Goal: Information Seeking & Learning: Learn about a topic

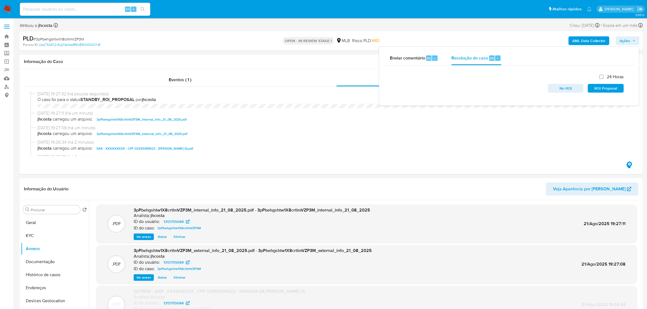
select select "10"
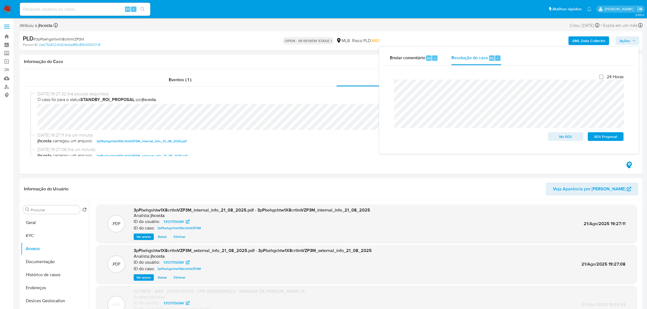
click at [62, 38] on span "# 3pPbehgshtw1X8crtlmVZP3M" at bounding box center [59, 38] width 50 height 5
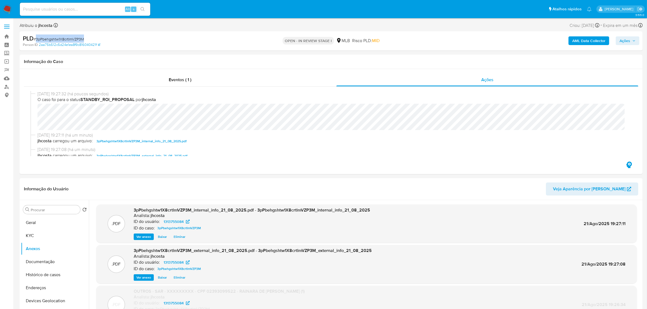
click at [62, 38] on span "# 3pPbehgshtw1X8crtlmVZP3M" at bounding box center [59, 38] width 50 height 5
copy span "3pPbehgshtw1X8crtlmVZP3M"
click at [62, 40] on span "# 3pPbehgshtw1X8crtlmVZP3M" at bounding box center [59, 38] width 50 height 5
click at [39, 221] on button "Geral" at bounding box center [53, 222] width 64 height 13
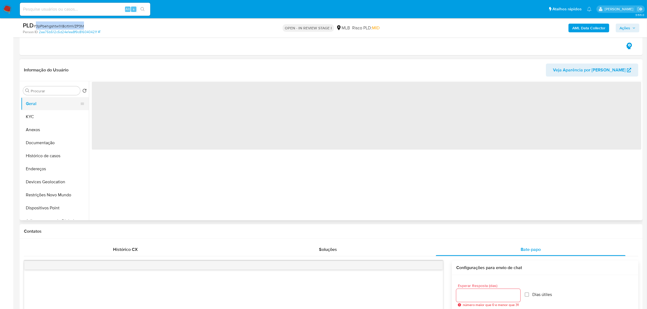
scroll to position [102, 0]
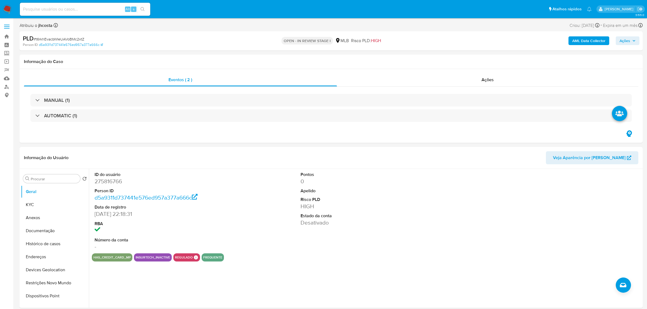
select select "10"
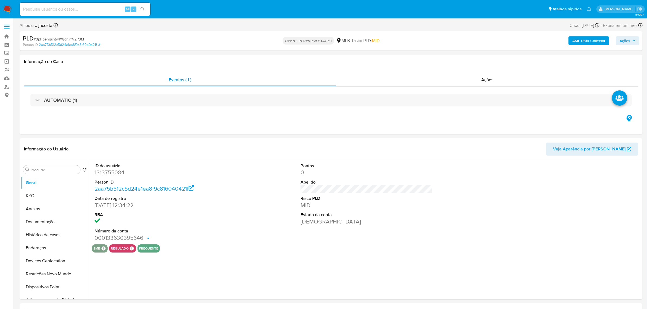
select select "10"
click at [105, 172] on dd "1313755084" at bounding box center [161, 173] width 132 height 8
copy dd "1313755084"
click at [484, 81] on span "Ações" at bounding box center [487, 80] width 12 height 6
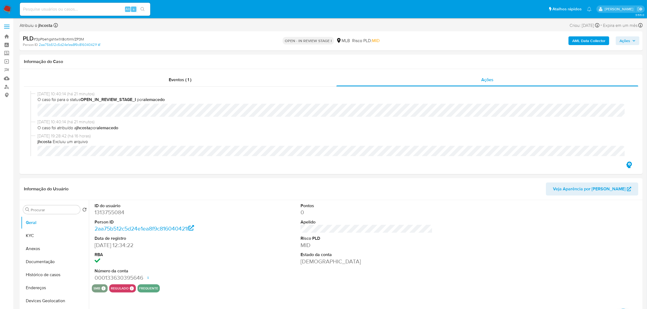
click at [640, 40] on div "PLD # 3pPbehgshtw1X8crtlmVZP3M Person ID 2aa75b512c5d24e1ea8f9c816040421f OPEN …" at bounding box center [331, 40] width 623 height 19
click at [635, 43] on button "Ações" at bounding box center [627, 40] width 24 height 9
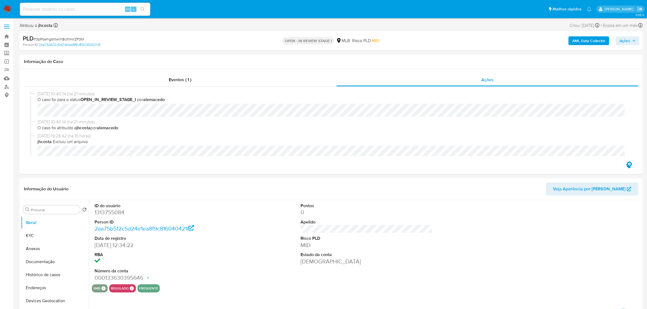
drag, startPoint x: 620, startPoint y: 37, endPoint x: 621, endPoint y: 41, distance: 4.2
click at [621, 37] on span "Ações" at bounding box center [624, 40] width 11 height 9
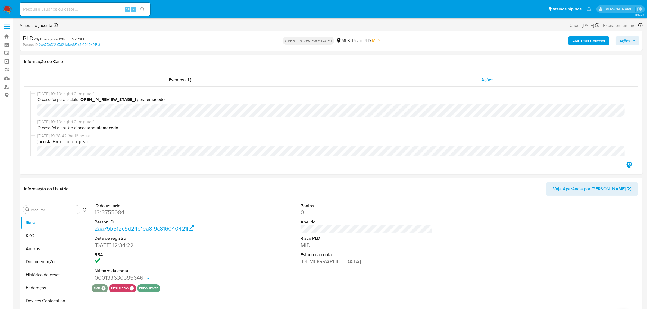
drag, startPoint x: 636, startPoint y: 39, endPoint x: 628, endPoint y: 44, distance: 9.8
click at [635, 40] on button "Ações" at bounding box center [627, 40] width 24 height 9
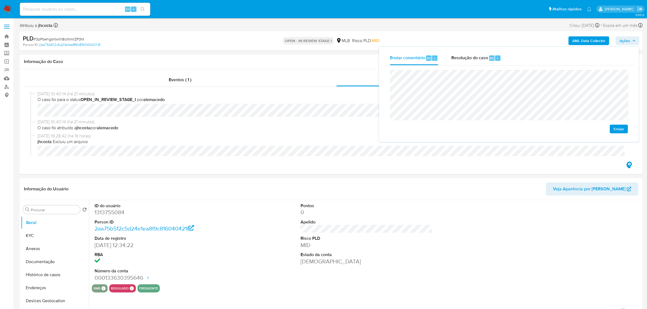
click at [620, 132] on span "Enviar" at bounding box center [618, 129] width 11 height 8
click at [288, 122] on span "22/08/2025 10:40:14 (há 21 minutos)" at bounding box center [333, 122] width 592 height 6
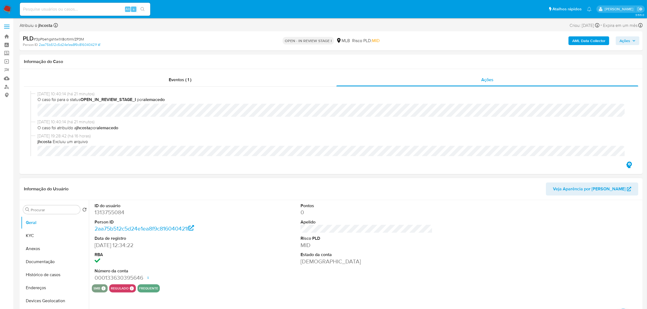
click at [115, 212] on dd "1313755084" at bounding box center [161, 213] width 132 height 8
copy dd "1313755084"
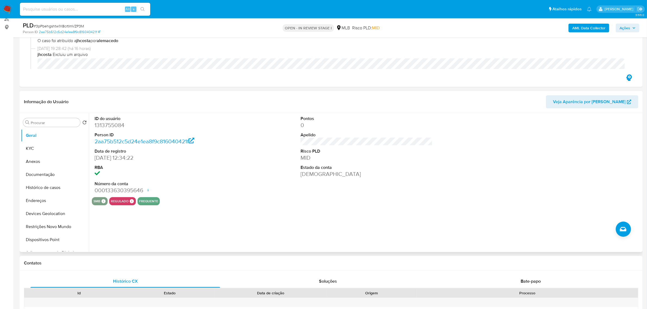
click at [261, 152] on div "ID do usuário 1313755084 Person ID 2aa75b512c5d24e1ea8f9c816040421f Data de reg…" at bounding box center [366, 155] width 549 height 84
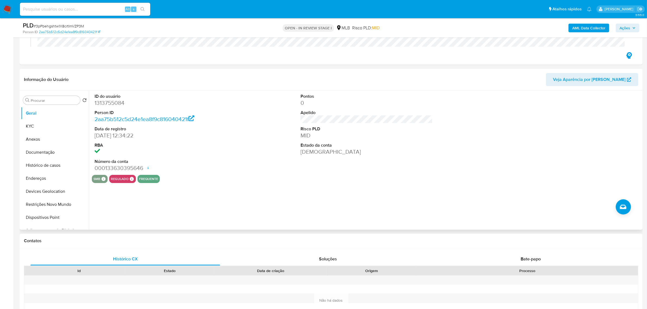
scroll to position [102, 0]
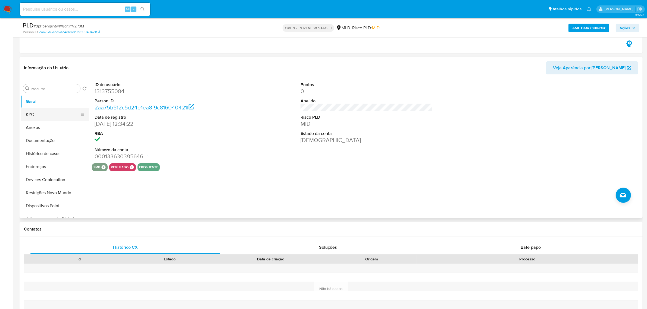
click at [47, 112] on button "KYC" at bounding box center [53, 114] width 64 height 13
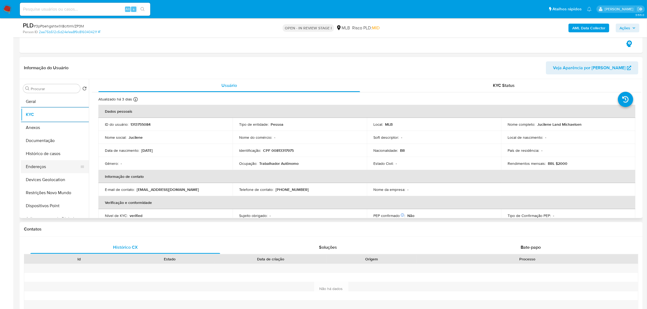
click at [43, 164] on button "Endereços" at bounding box center [53, 166] width 64 height 13
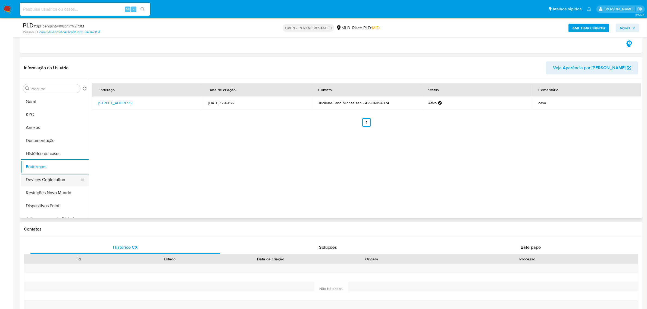
click at [65, 174] on button "Devices Geolocation" at bounding box center [53, 179] width 64 height 13
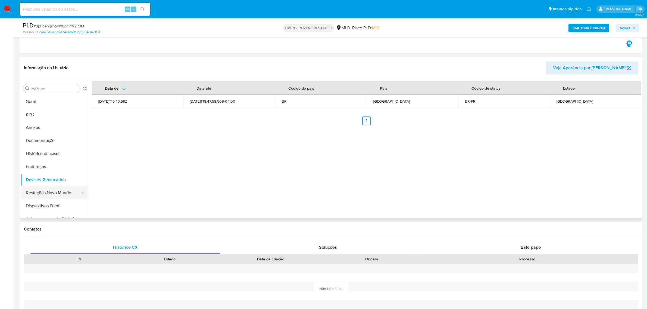
click at [39, 194] on button "Restrições Novo Mundo" at bounding box center [53, 192] width 64 height 13
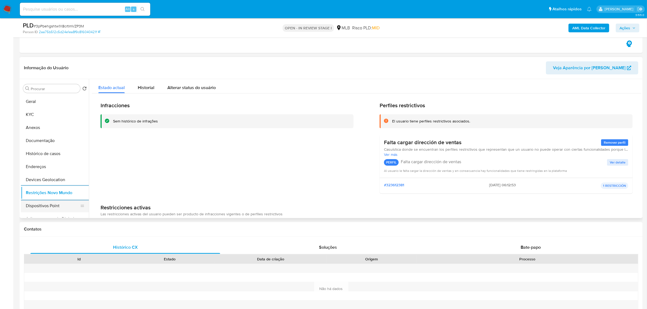
click at [52, 207] on button "Dispositivos Point" at bounding box center [53, 205] width 64 height 13
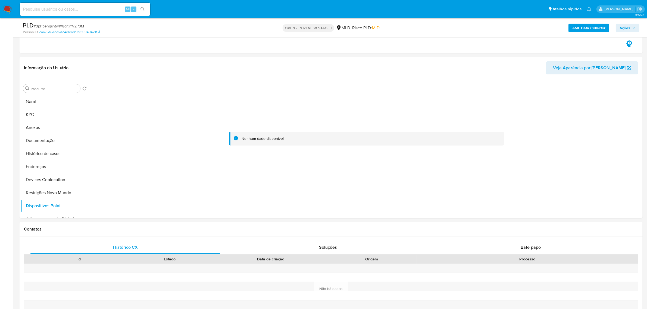
click at [578, 26] on b "AML Data Collector" at bounding box center [588, 28] width 33 height 9
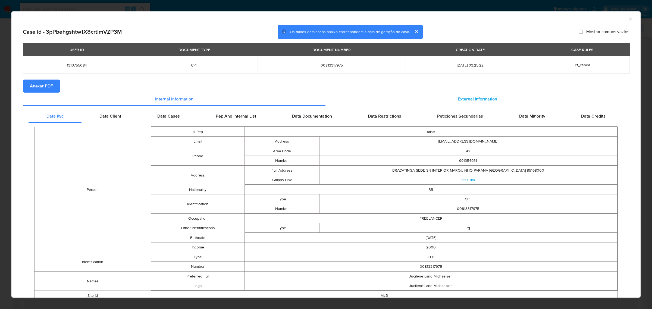
click at [479, 96] on span "External information" at bounding box center [477, 99] width 39 height 6
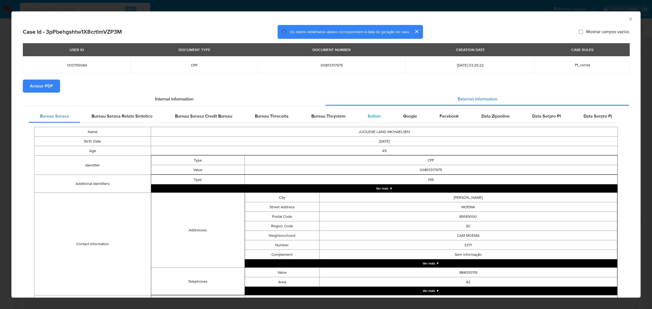
click at [374, 115] on span "Softon" at bounding box center [374, 116] width 13 height 6
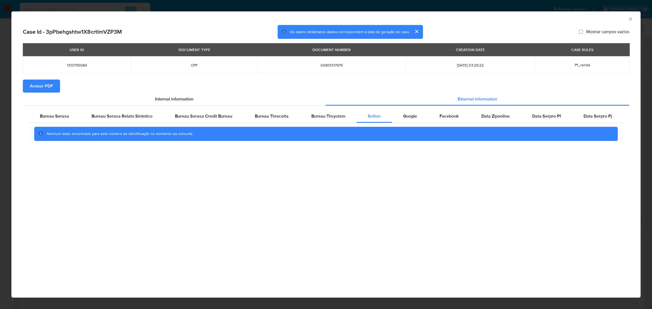
click at [48, 82] on span "Anexar PDF" at bounding box center [41, 86] width 23 height 12
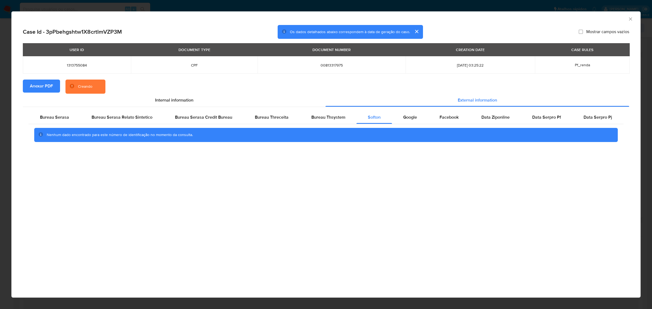
click at [163, 5] on div "AML Data Collector Case Id - 3pPbehgshtw1X8crtlmVZP3M Os dados detalhados abaix…" at bounding box center [326, 154] width 652 height 309
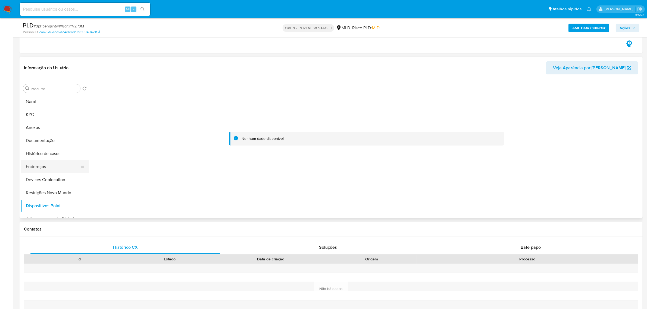
click at [39, 168] on button "Endereços" at bounding box center [53, 166] width 64 height 13
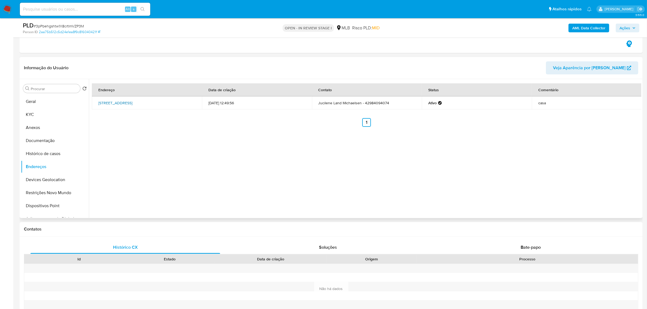
drag, startPoint x: 98, startPoint y: 101, endPoint x: 191, endPoint y: 101, distance: 92.9
click at [191, 101] on td "Rua Bem-te-vi 170, Laranjeiras Do Sul, Paraná, 85303510, Brasil 170" at bounding box center [147, 102] width 110 height 13
copy link "Rua Bem-te-vi 170, Laranjeiras Do Sul, Paraná, 85303510"
click at [132, 102] on link "Rua Bem-te-vi 170, Laranjeiras Do Sul, Paraná, 85303510, Brasil 170" at bounding box center [115, 102] width 34 height 5
click at [43, 112] on button "KYC" at bounding box center [53, 114] width 64 height 13
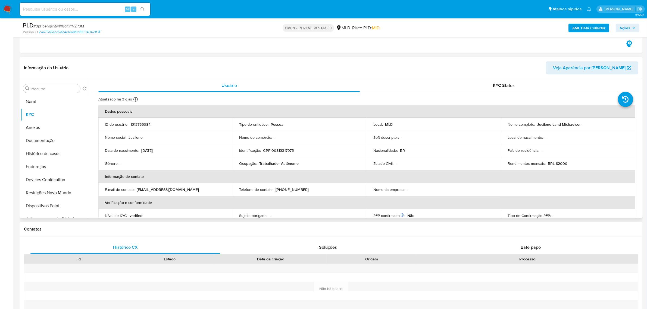
click at [282, 151] on p "CPF 00813317975" at bounding box center [278, 150] width 31 height 5
copy p "00813317975"
click at [282, 151] on p "CPF 00813317975" at bounding box center [278, 150] width 31 height 5
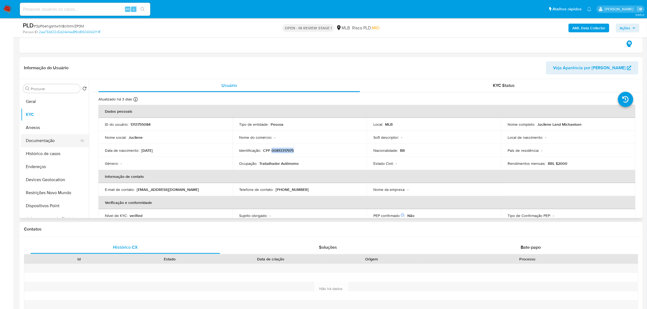
click at [55, 142] on button "Documentação" at bounding box center [53, 140] width 64 height 13
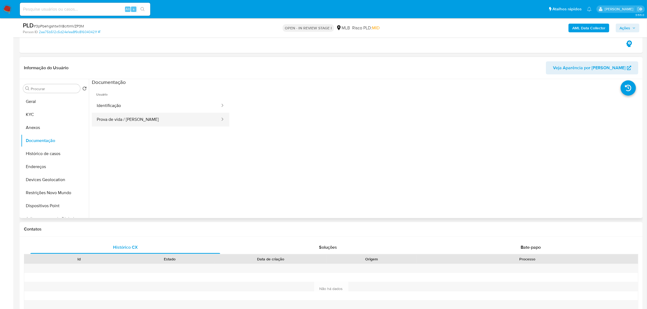
click at [144, 118] on button "Prova de vida / Selfie" at bounding box center [156, 120] width 129 height 14
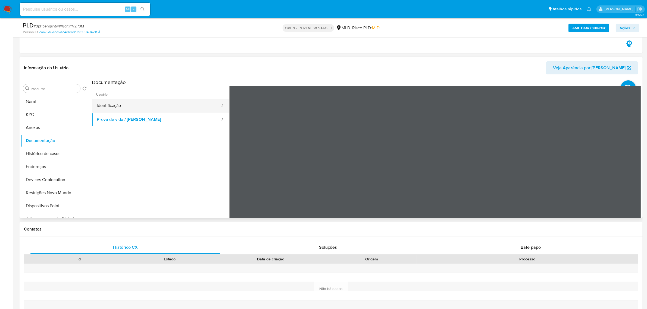
click at [126, 100] on button "Identificação" at bounding box center [156, 106] width 129 height 14
click at [51, 116] on button "KYC" at bounding box center [53, 114] width 64 height 13
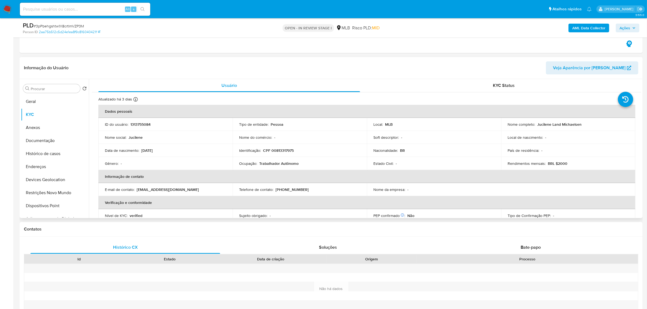
click at [277, 149] on p "CPF 00813317975" at bounding box center [278, 150] width 31 height 5
click at [279, 149] on p "CPF 00813317975" at bounding box center [278, 150] width 31 height 5
copy p "00813317975"
click at [50, 137] on button "Documentação" at bounding box center [53, 140] width 64 height 13
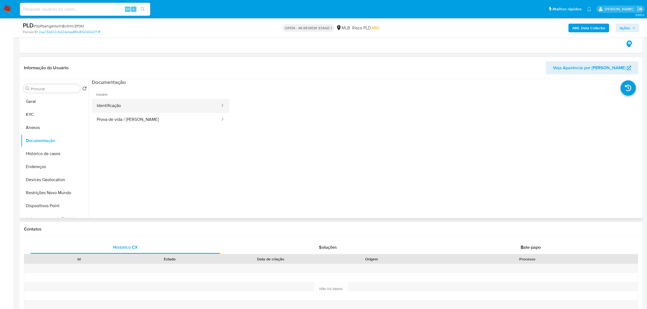
click at [173, 111] on button "Identificação" at bounding box center [156, 106] width 129 height 14
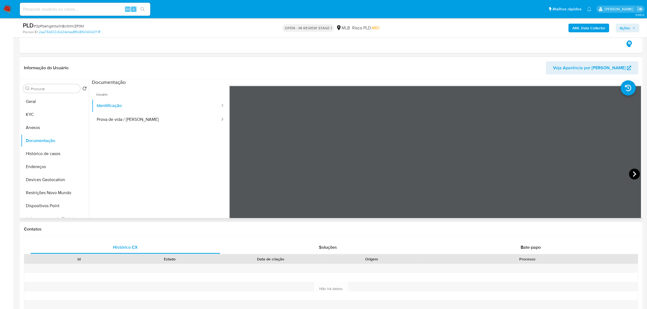
click at [630, 172] on icon at bounding box center [634, 174] width 11 height 11
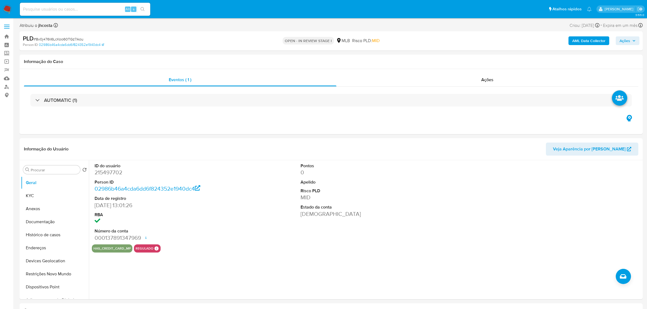
select select "10"
